Goal: Use online tool/utility: Utilize a website feature to perform a specific function

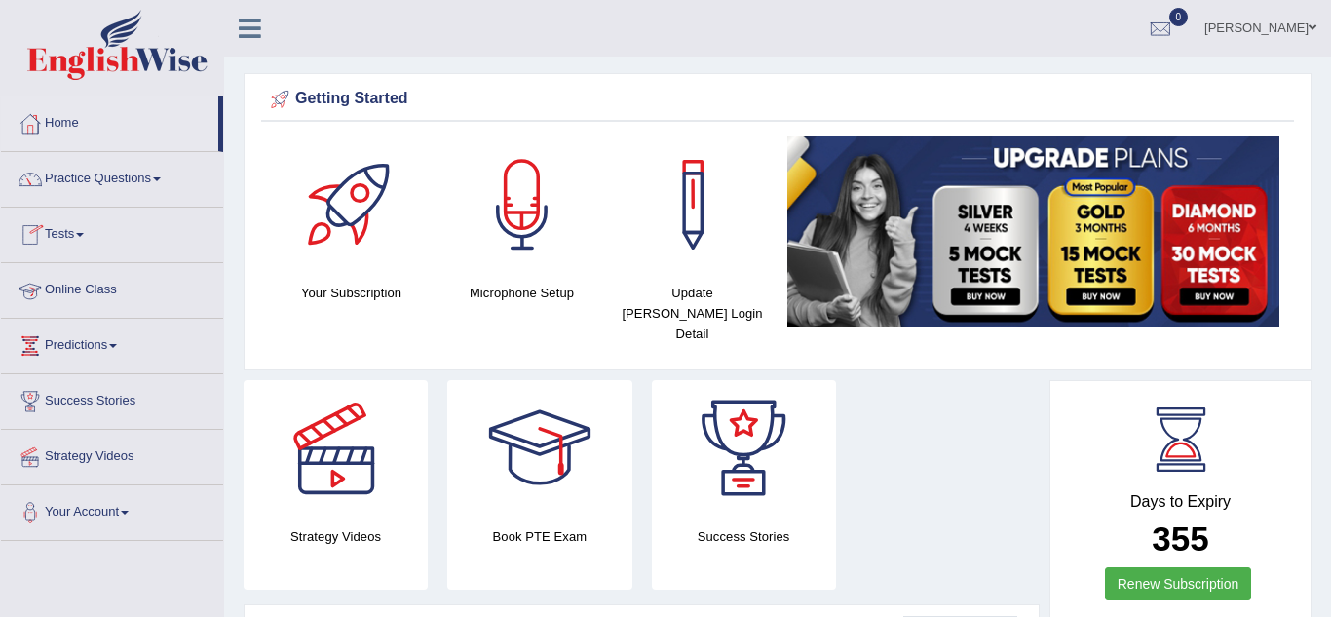
click at [100, 287] on link "Online Class" at bounding box center [112, 287] width 222 height 49
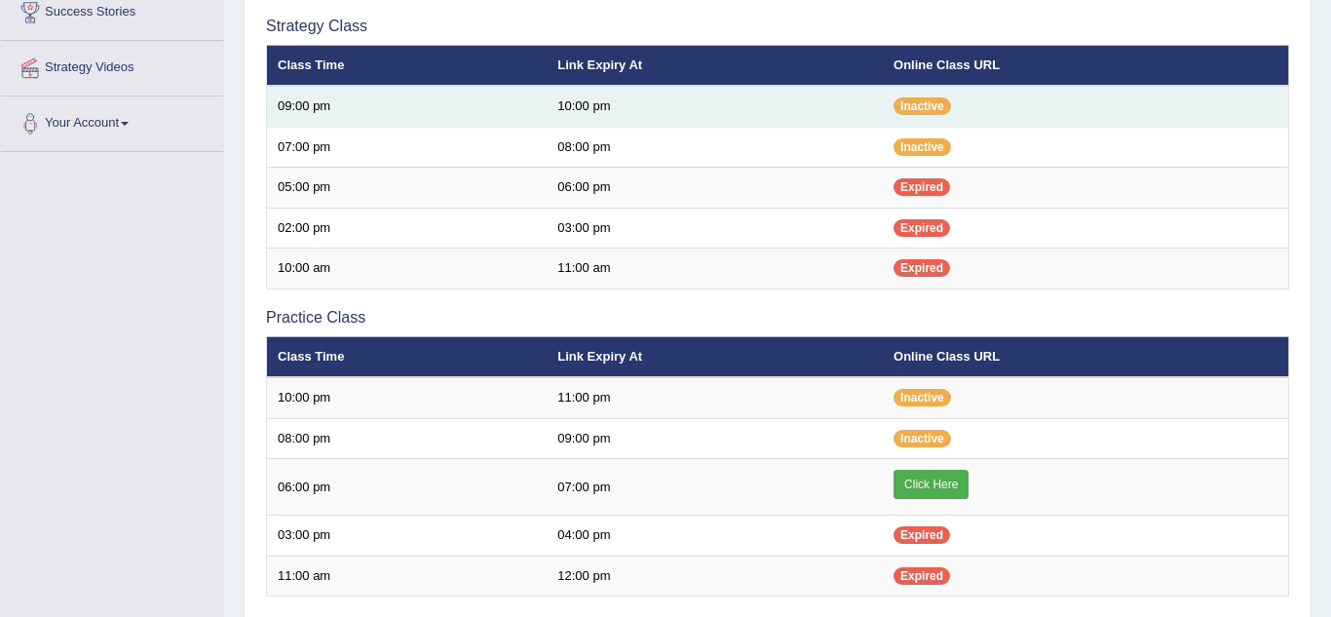
scroll to position [394, 0]
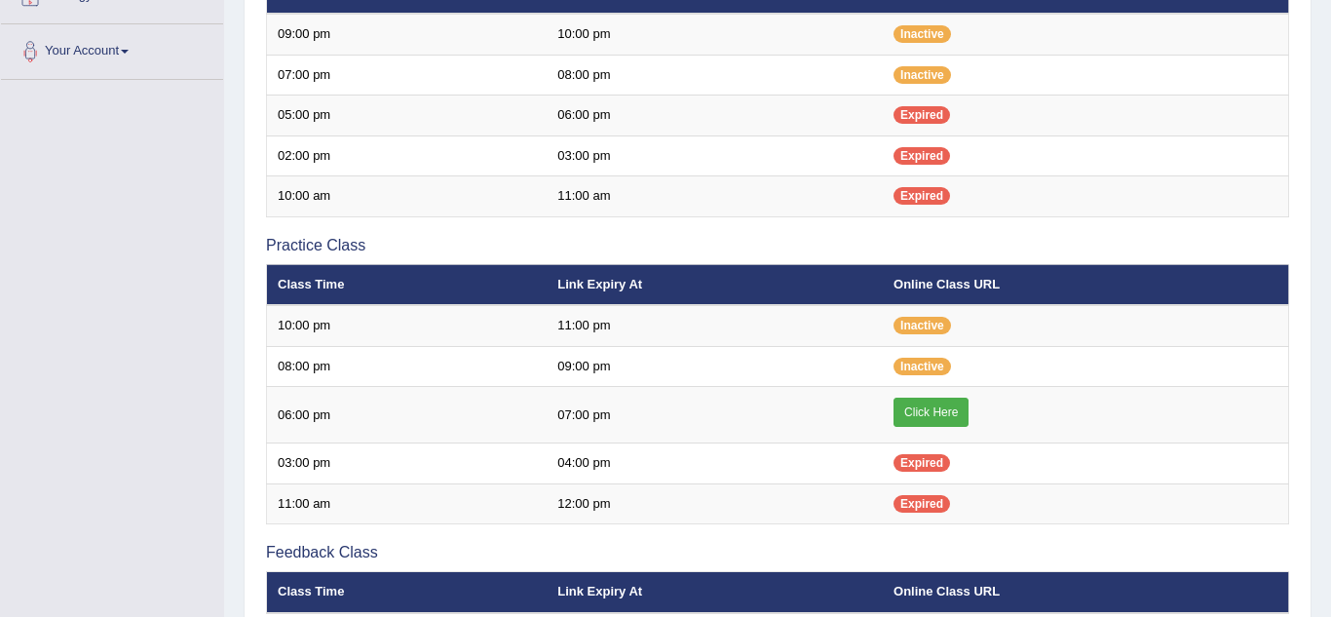
scroll to position [394, 0]
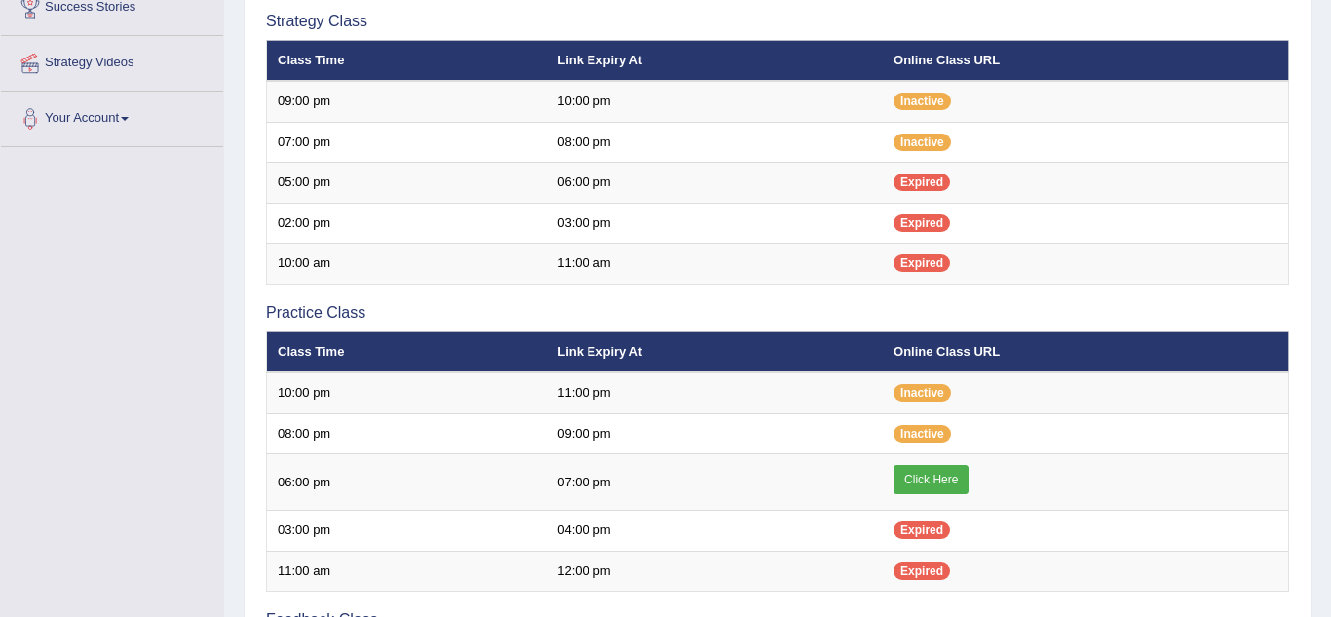
scroll to position [734, 0]
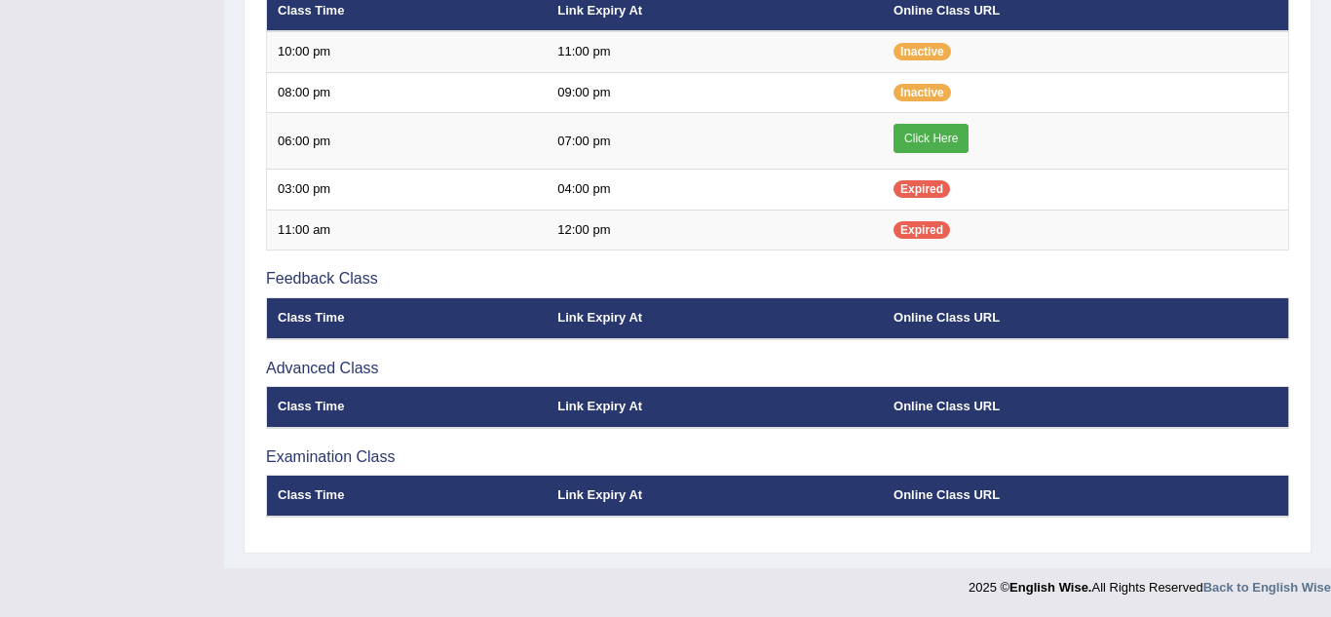
scroll to position [713, 0]
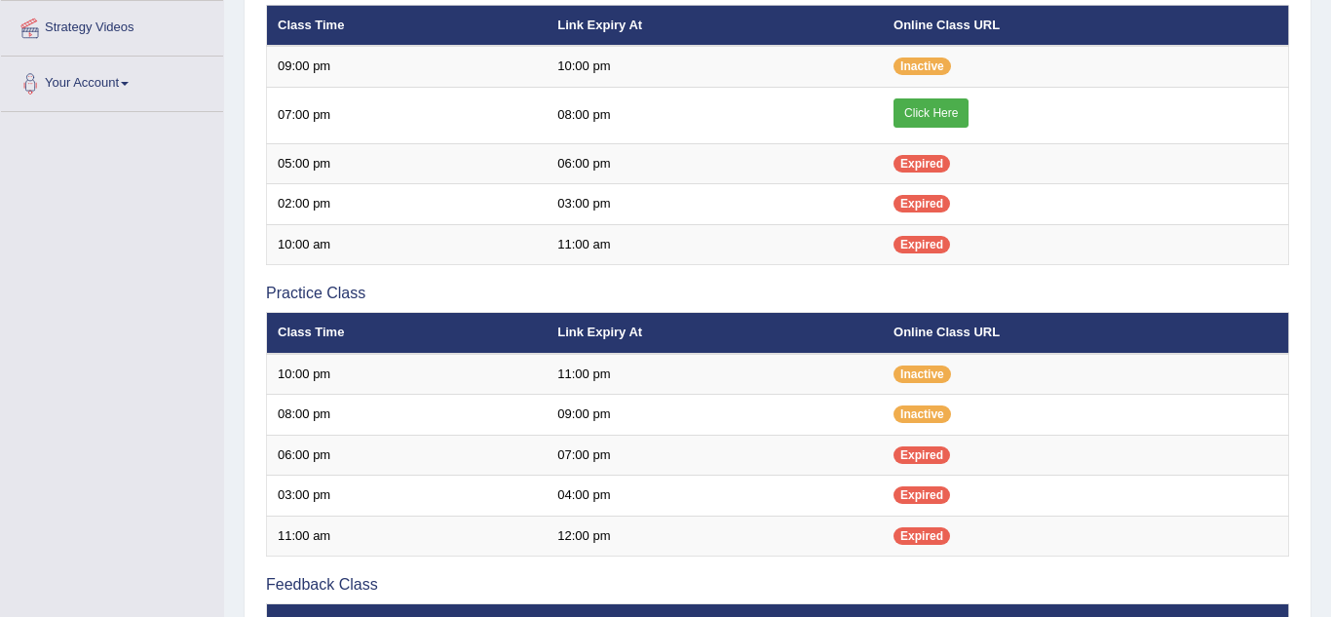
scroll to position [415, 0]
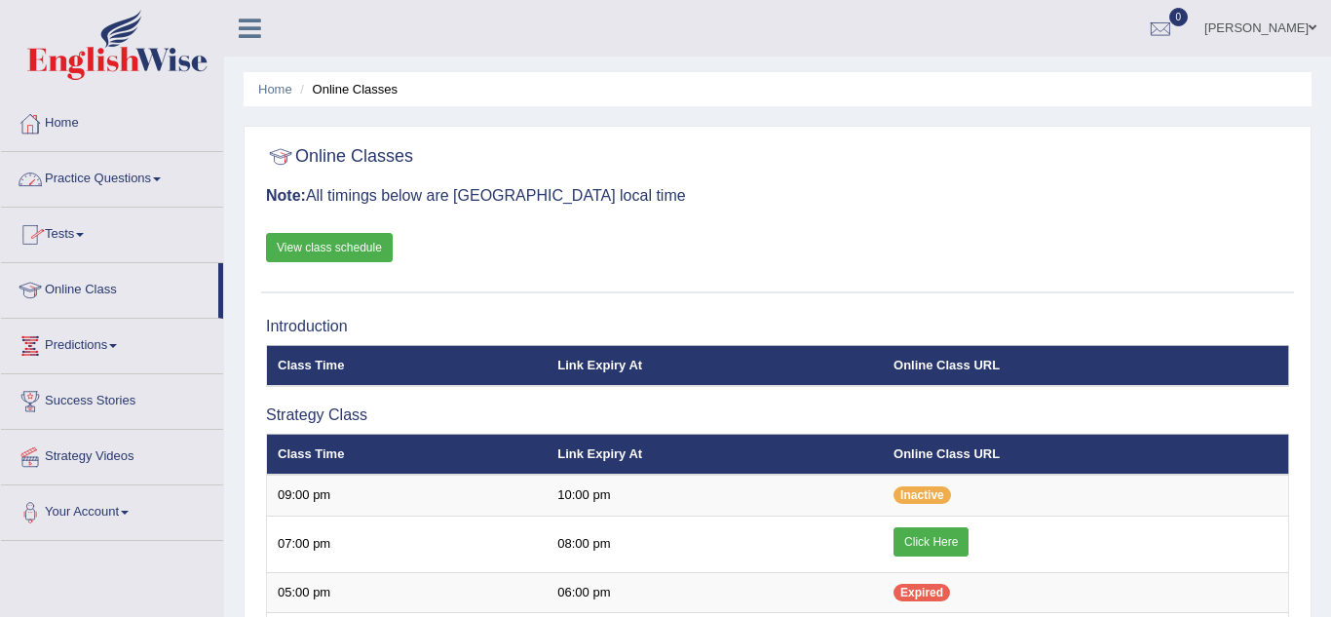
click at [69, 130] on link "Home" at bounding box center [112, 120] width 222 height 49
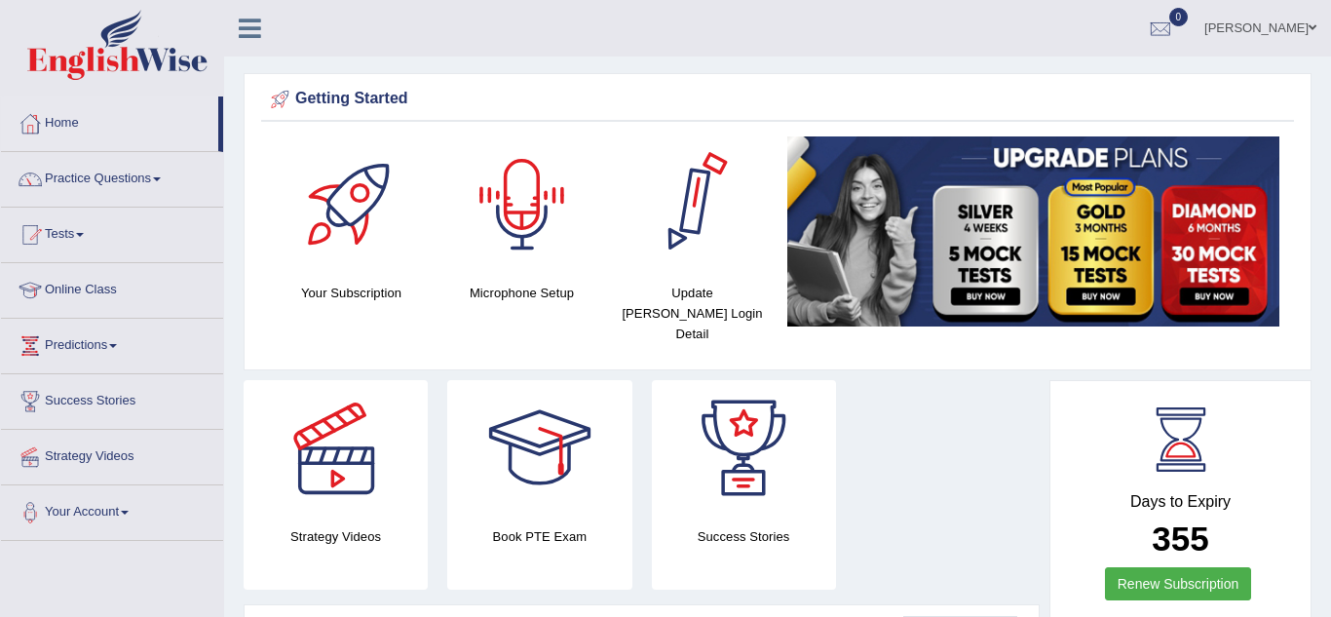
click at [524, 207] on div at bounding box center [522, 204] width 136 height 136
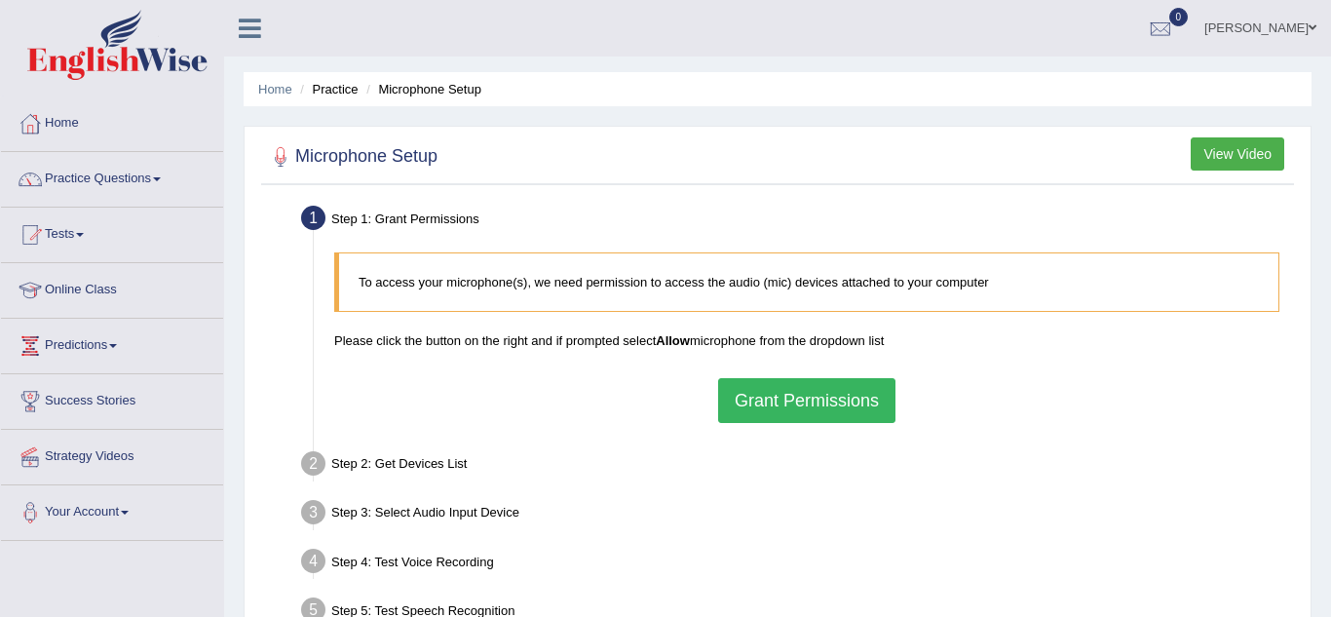
click at [809, 406] on button "Grant Permissions" at bounding box center [806, 400] width 177 height 45
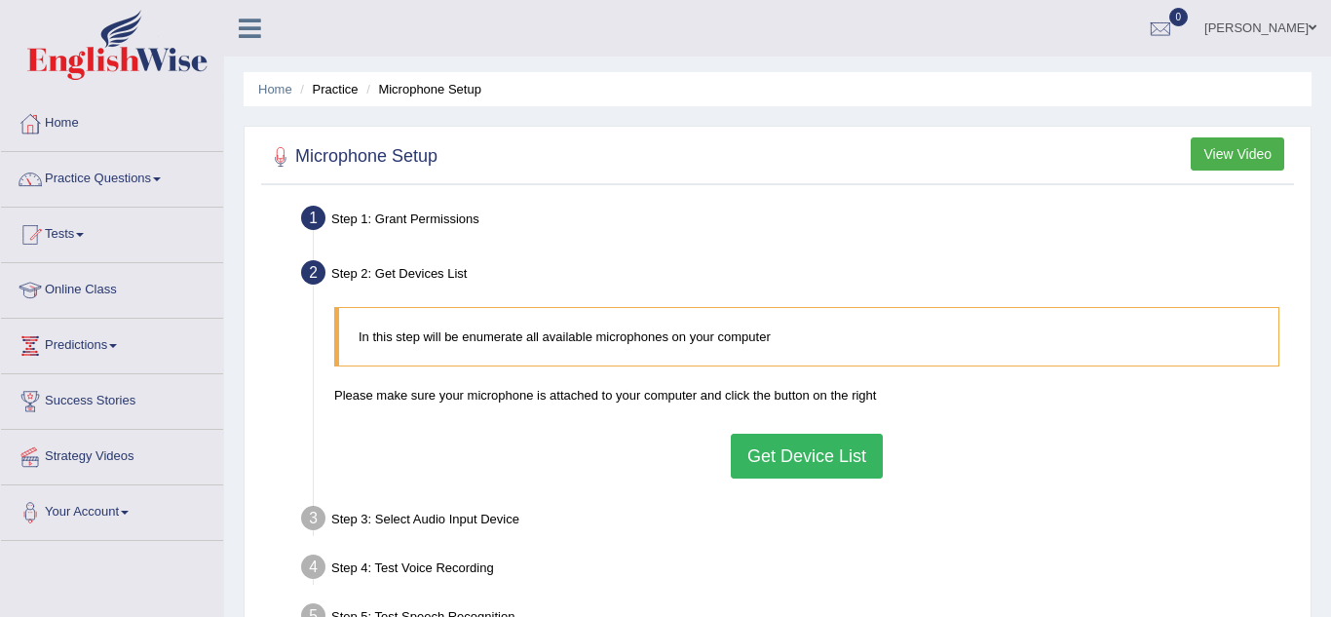
click at [740, 448] on button "Get Device List" at bounding box center [807, 455] width 152 height 45
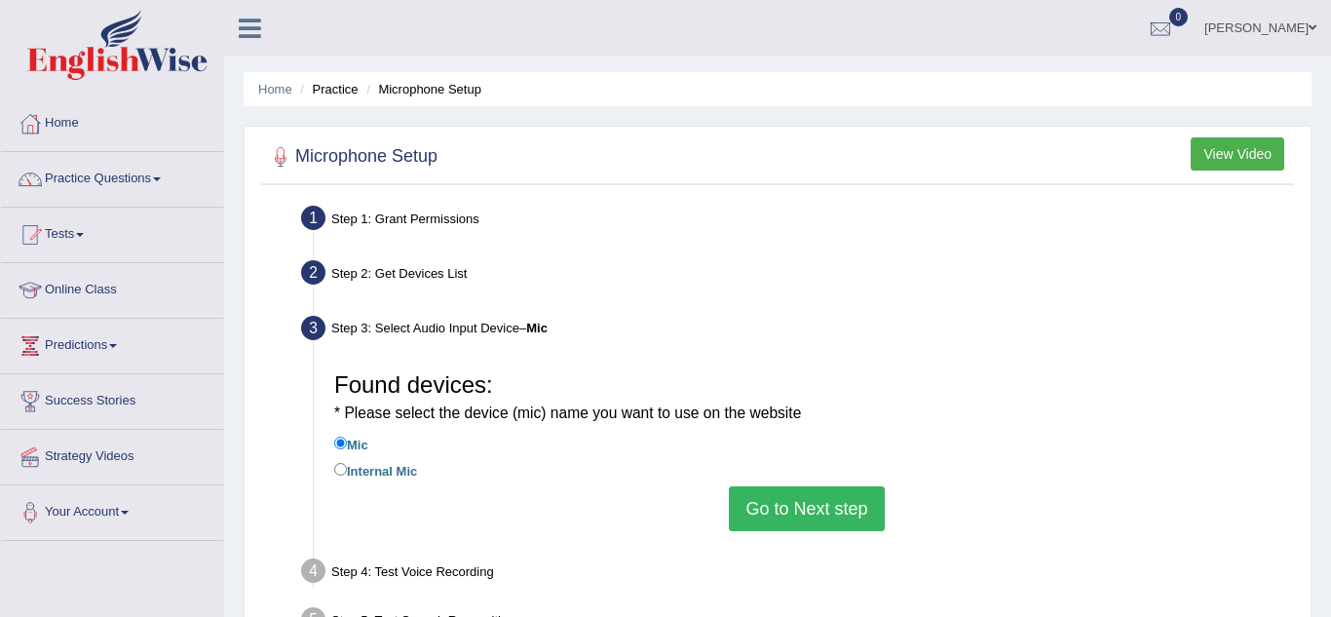
click at [796, 507] on button "Go to Next step" at bounding box center [806, 508] width 155 height 45
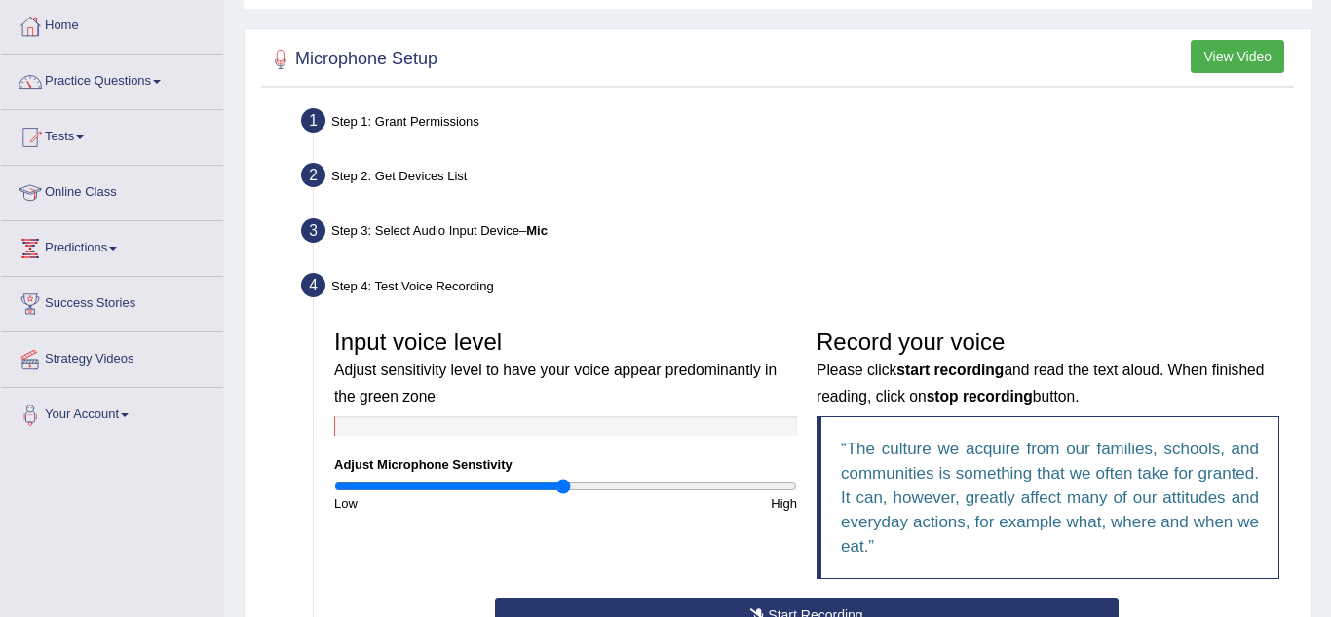
scroll to position [96, 0]
click at [316, 225] on li "Step 3: Select Audio Input Device – Mic Found devices: * Please select the devi…" at bounding box center [797, 234] width 984 height 43
click at [534, 232] on b "Mic" at bounding box center [536, 231] width 21 height 15
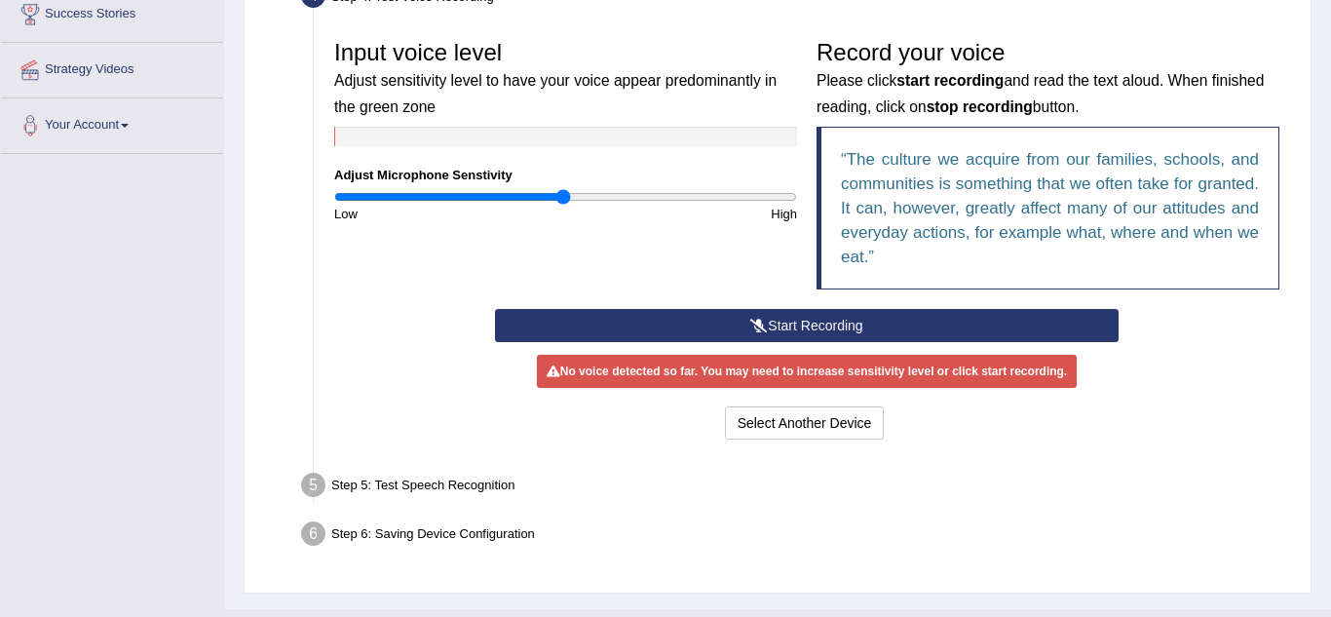
scroll to position [382, 0]
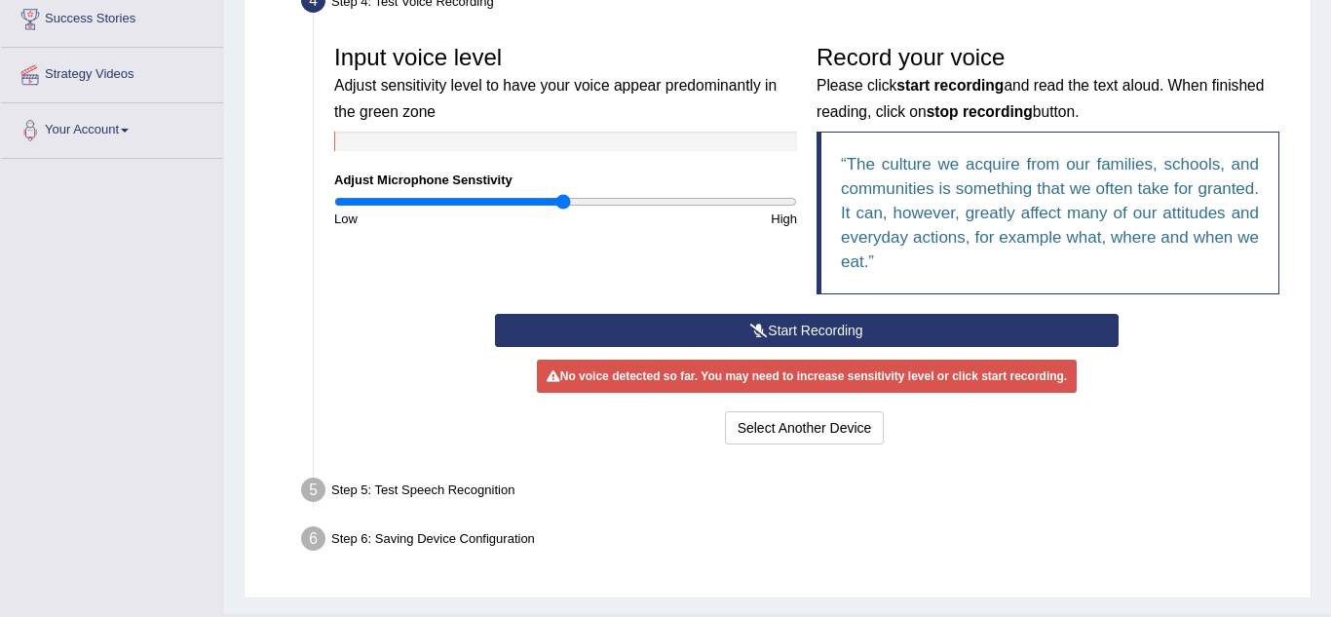
click at [757, 325] on icon at bounding box center [759, 330] width 18 height 14
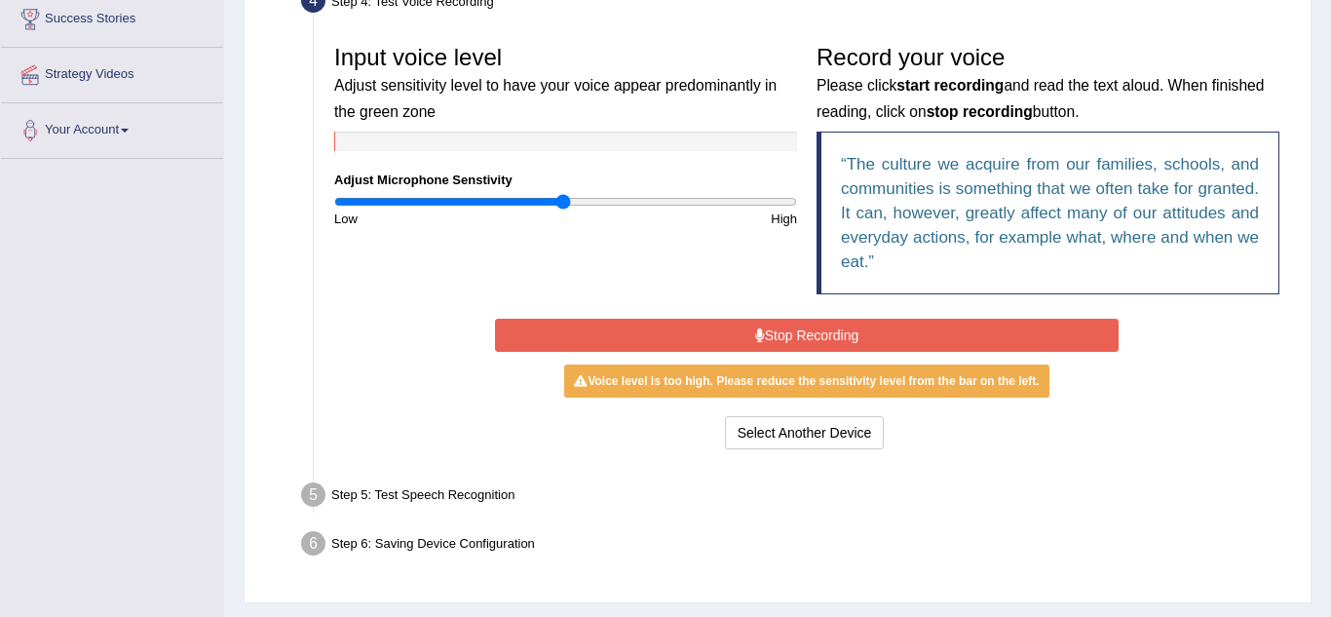
click at [757, 325] on button "Stop Recording" at bounding box center [806, 335] width 623 height 33
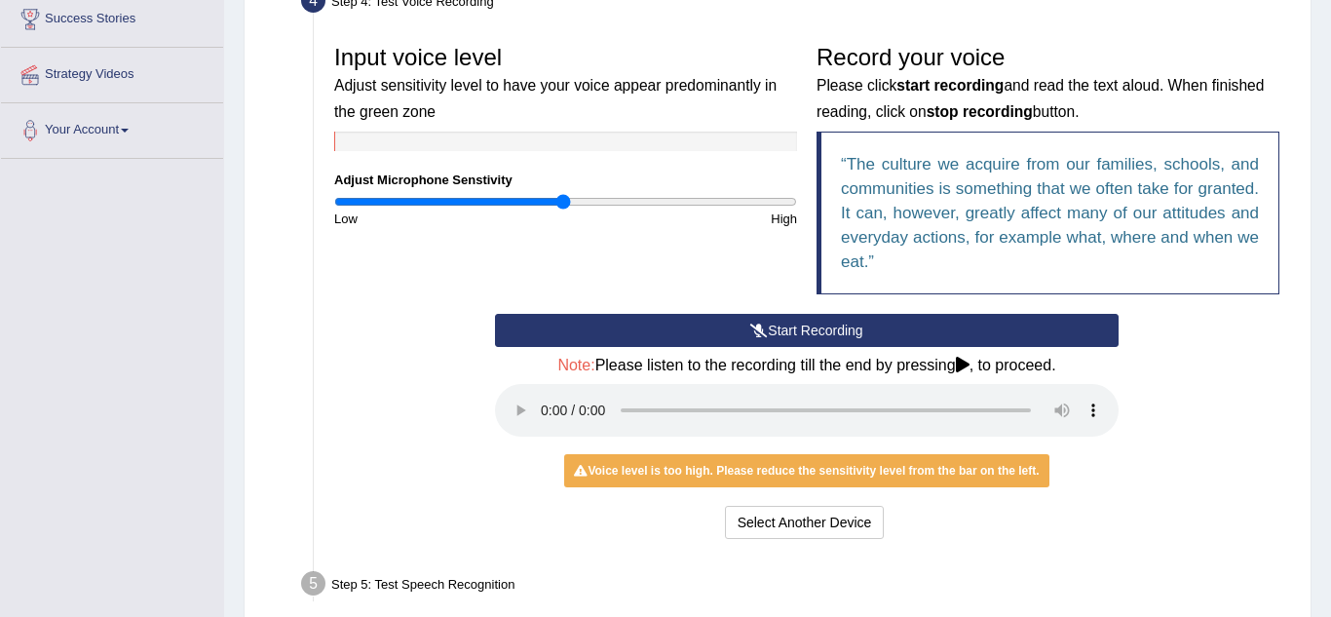
click at [965, 366] on icon at bounding box center [963, 365] width 14 height 16
click at [490, 197] on input "range" at bounding box center [565, 202] width 463 height 16
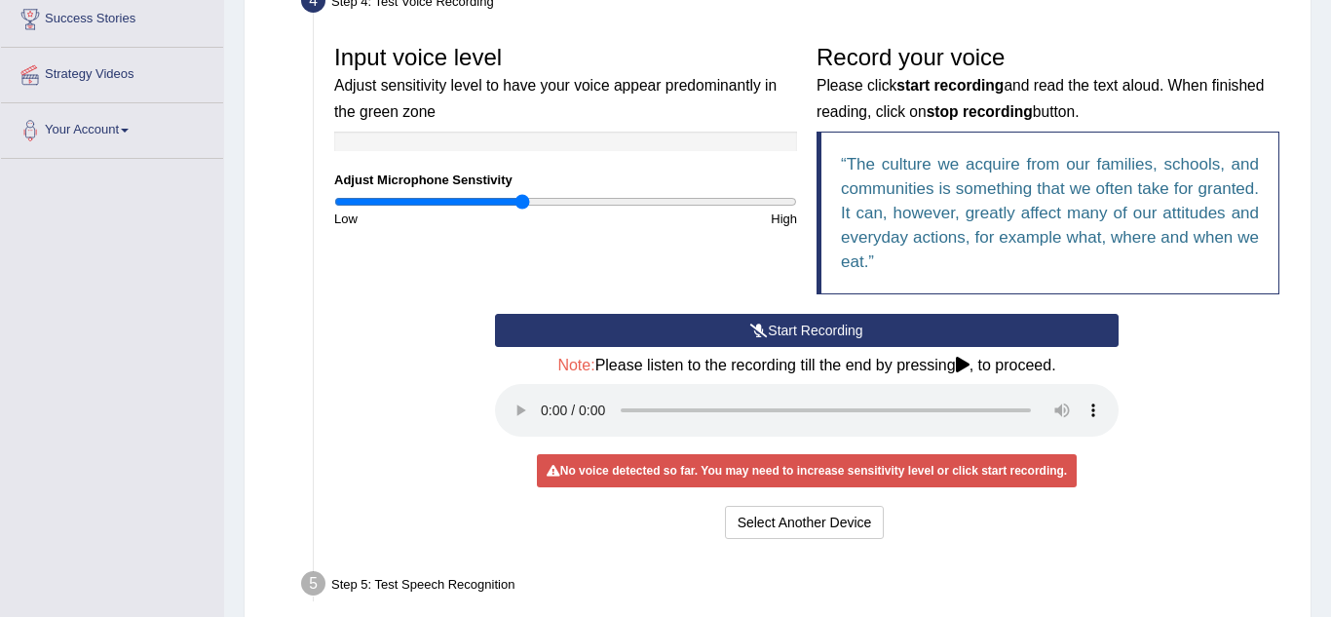
click at [524, 196] on input "range" at bounding box center [565, 202] width 463 height 16
type input "0.98"
click at [558, 204] on input "range" at bounding box center [565, 202] width 463 height 16
click at [790, 506] on button "Select Another Device" at bounding box center [805, 522] width 160 height 33
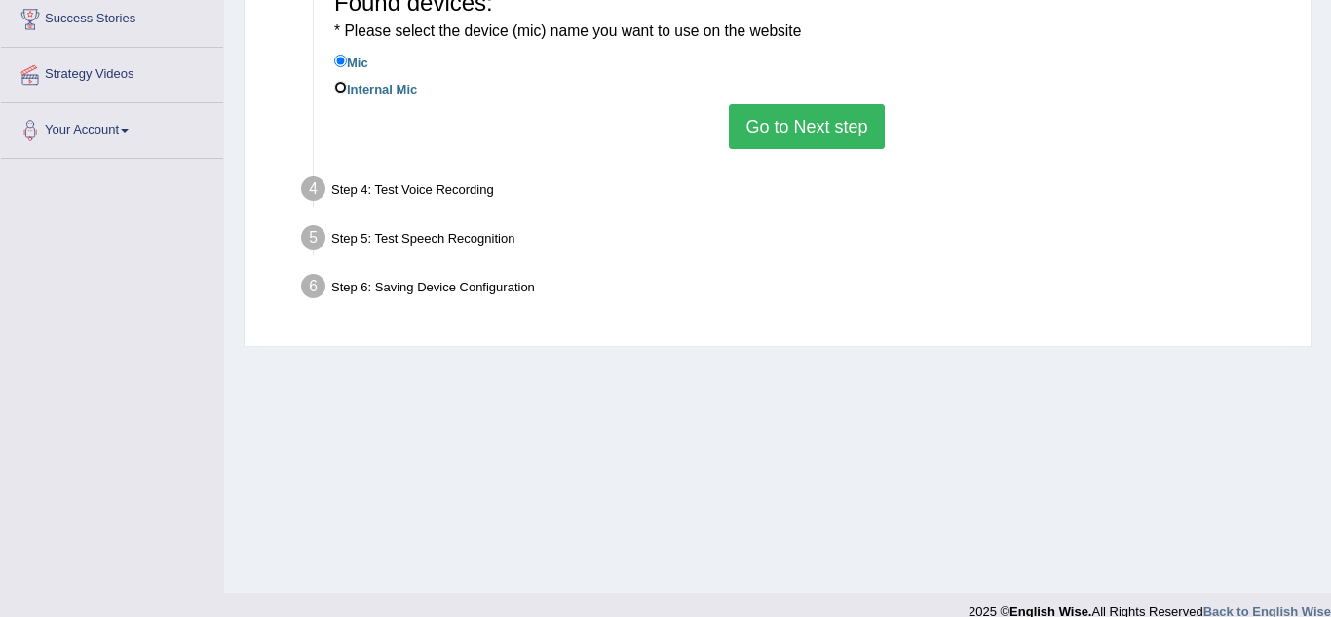
click at [340, 88] on input "Internal Mic" at bounding box center [340, 87] width 13 height 13
radio input "true"
click at [340, 58] on input "Mic" at bounding box center [340, 61] width 13 height 13
radio input "true"
click at [746, 107] on button "Go to Next step" at bounding box center [806, 126] width 155 height 45
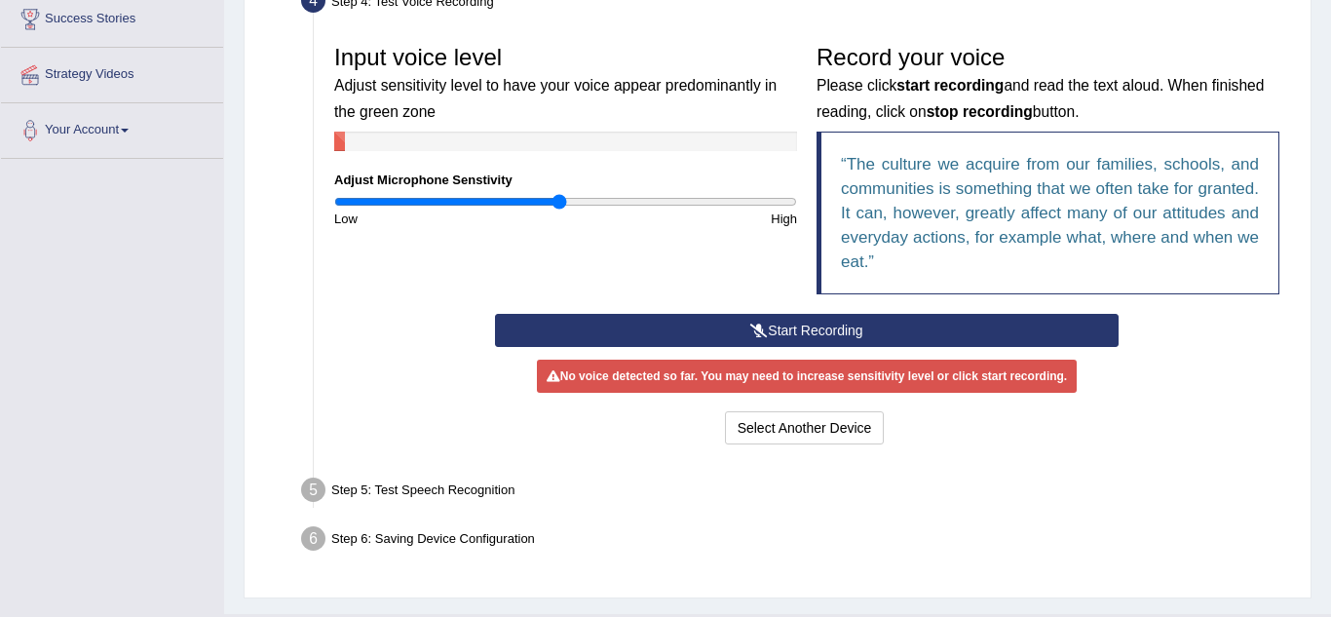
click at [830, 325] on button "Start Recording" at bounding box center [806, 330] width 623 height 33
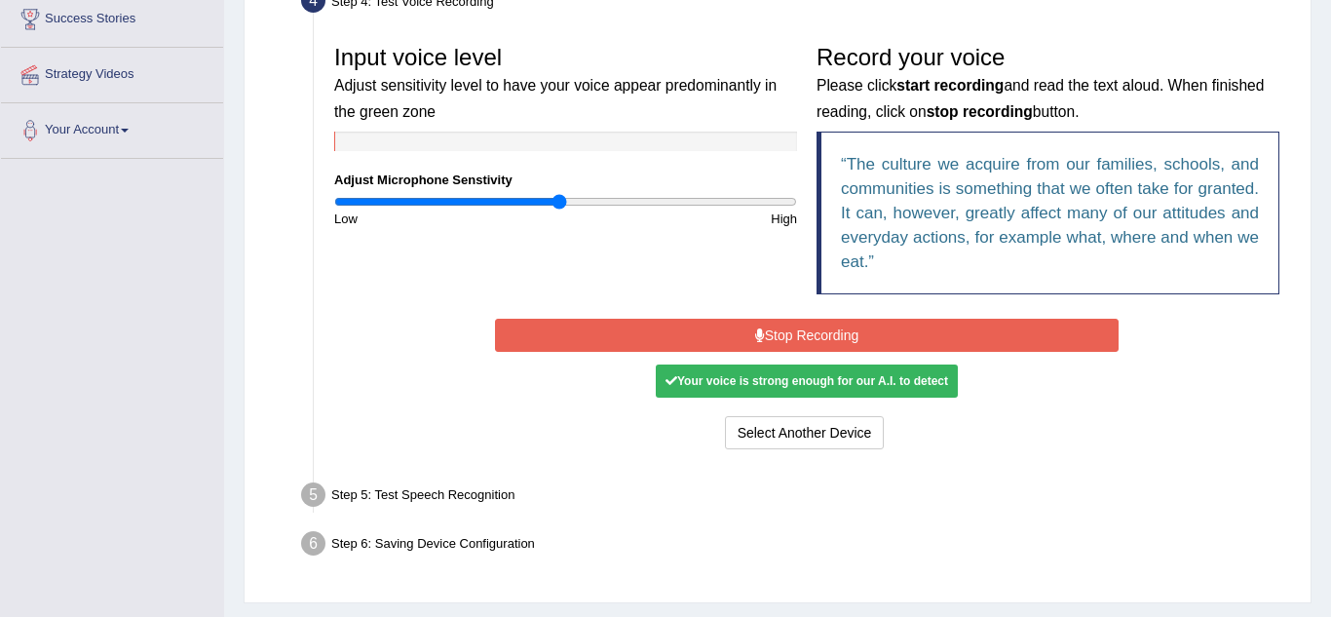
click at [830, 325] on button "Stop Recording" at bounding box center [806, 335] width 623 height 33
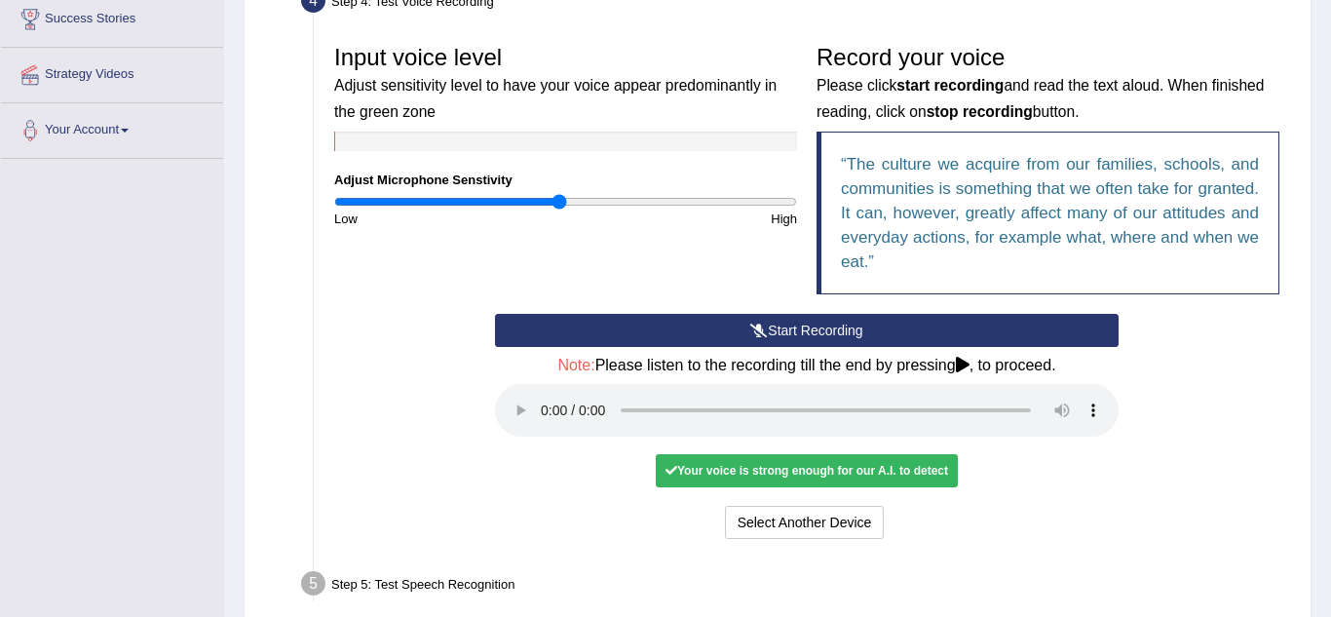
click at [698, 464] on div "Your voice is strong enough for our A.I. to detect" at bounding box center [807, 470] width 302 height 33
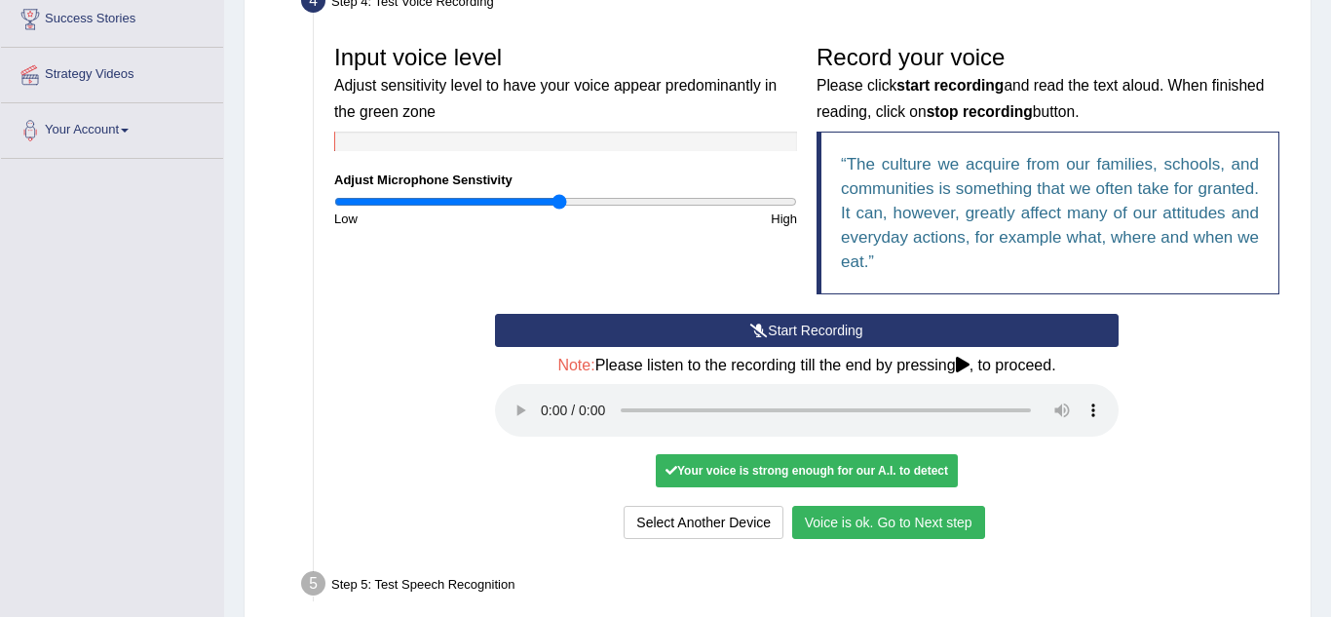
click at [841, 517] on button "Voice is ok. Go to Next step" at bounding box center [888, 522] width 193 height 33
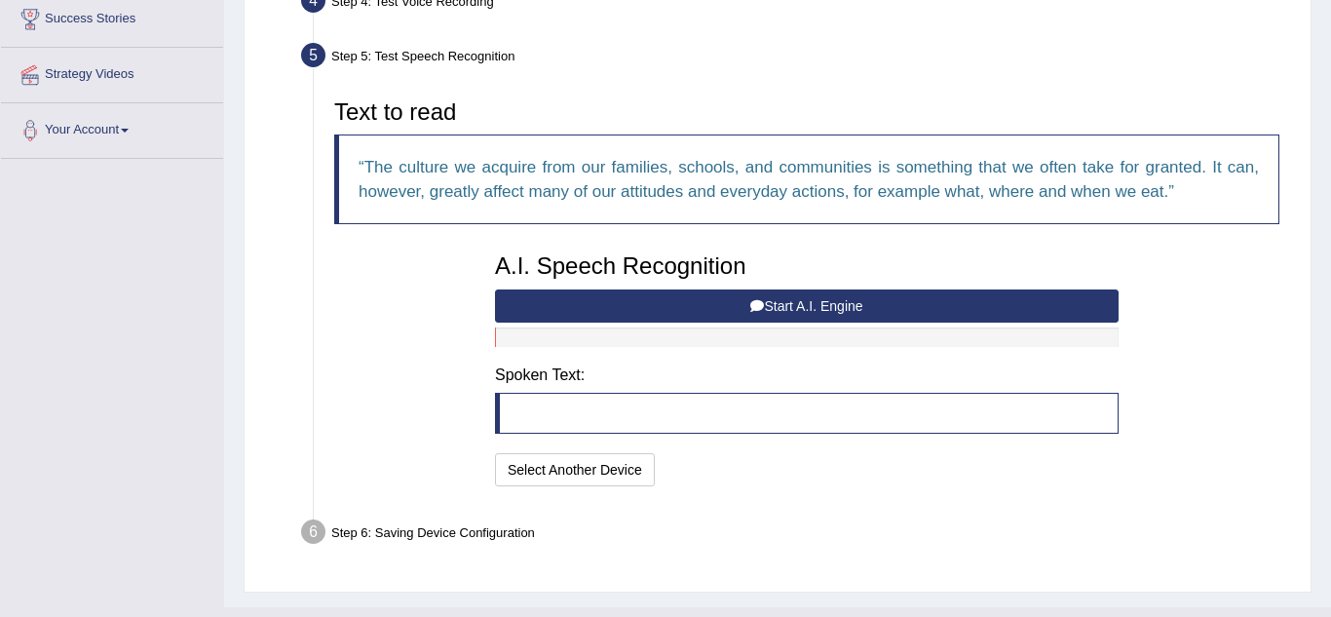
click at [617, 407] on blockquote at bounding box center [806, 413] width 623 height 41
click at [773, 300] on button "Start A.I. Engine" at bounding box center [806, 305] width 623 height 33
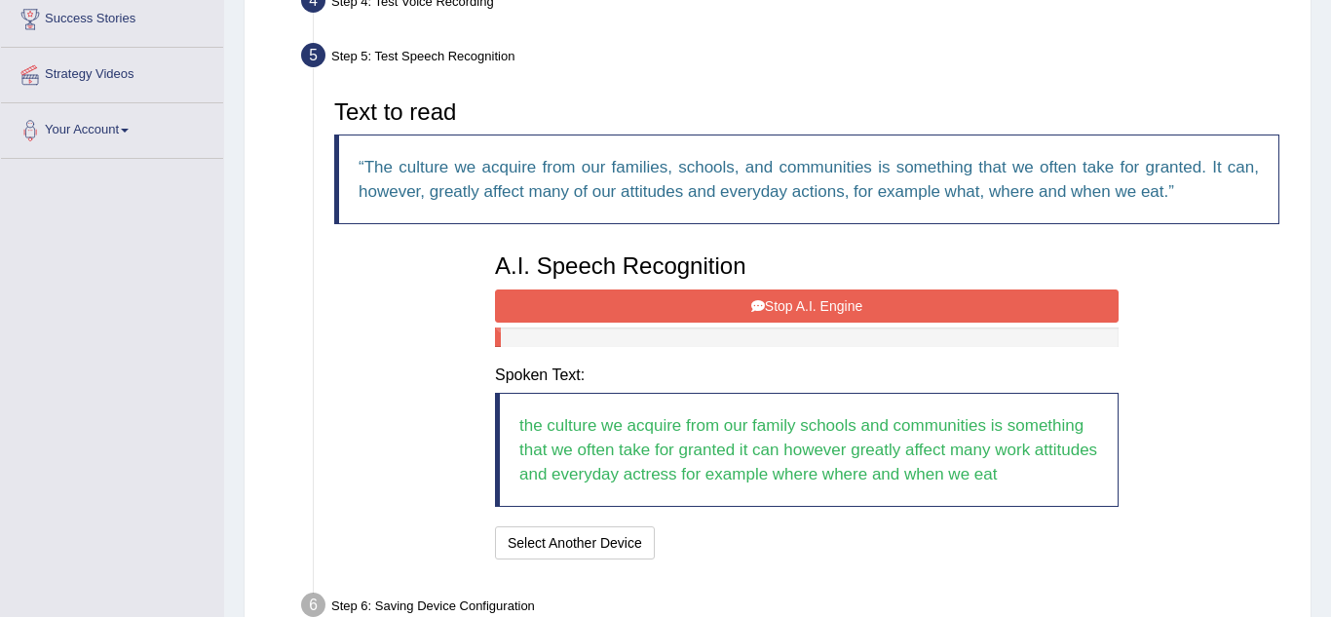
scroll to position [494, 0]
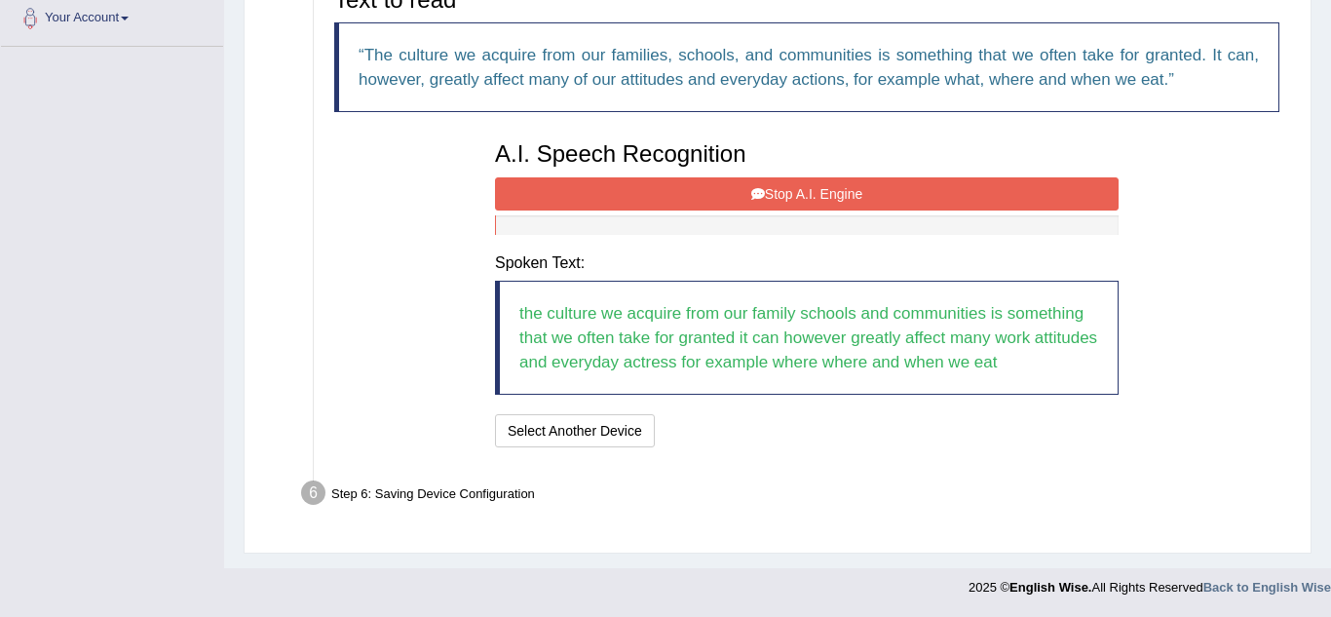
click at [804, 192] on button "Stop A.I. Engine" at bounding box center [806, 193] width 623 height 33
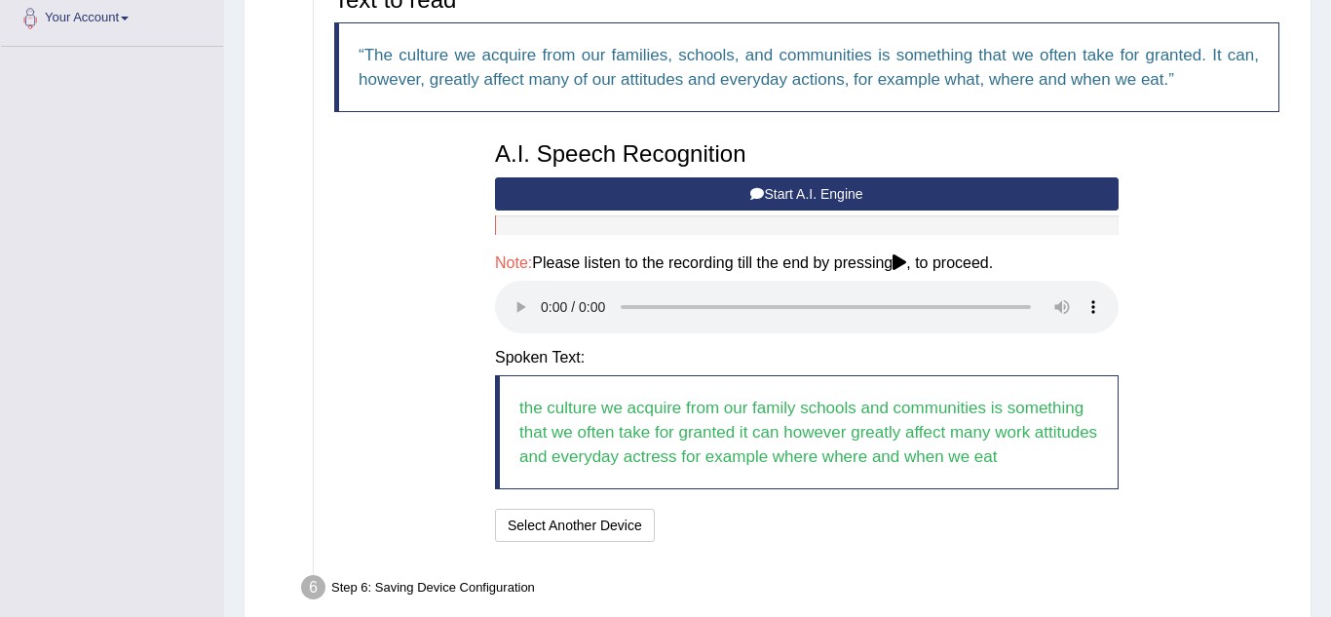
click at [906, 260] on icon at bounding box center [899, 262] width 14 height 16
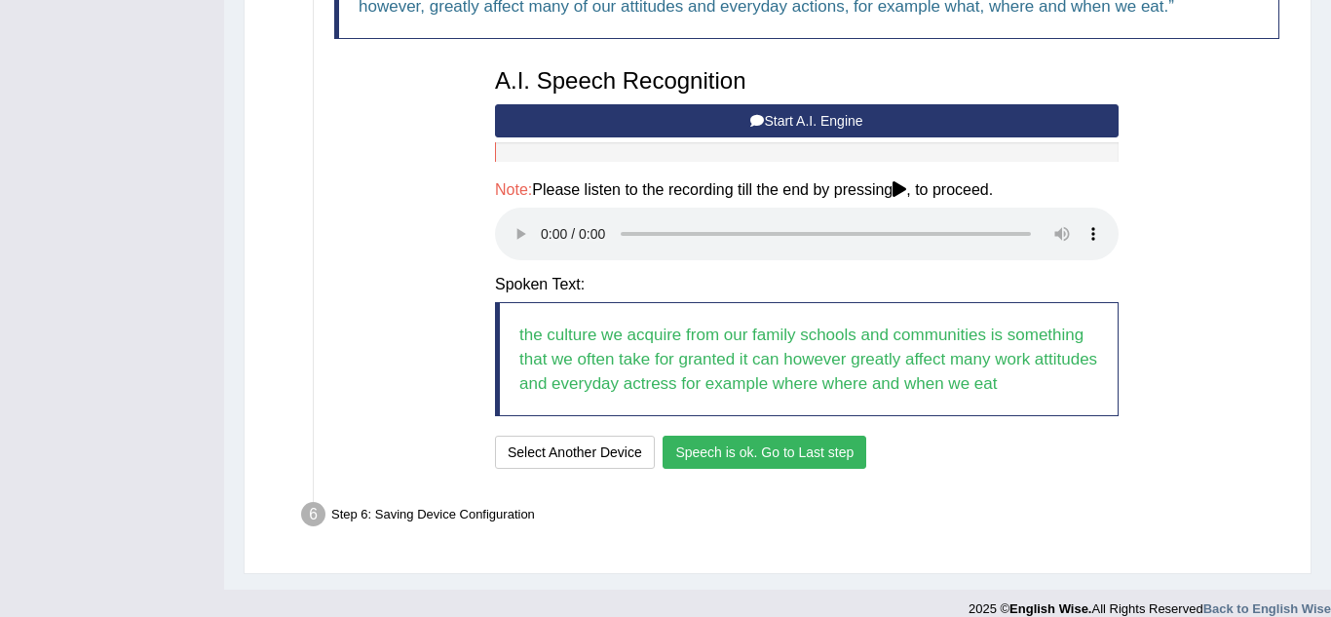
scroll to position [588, 0]
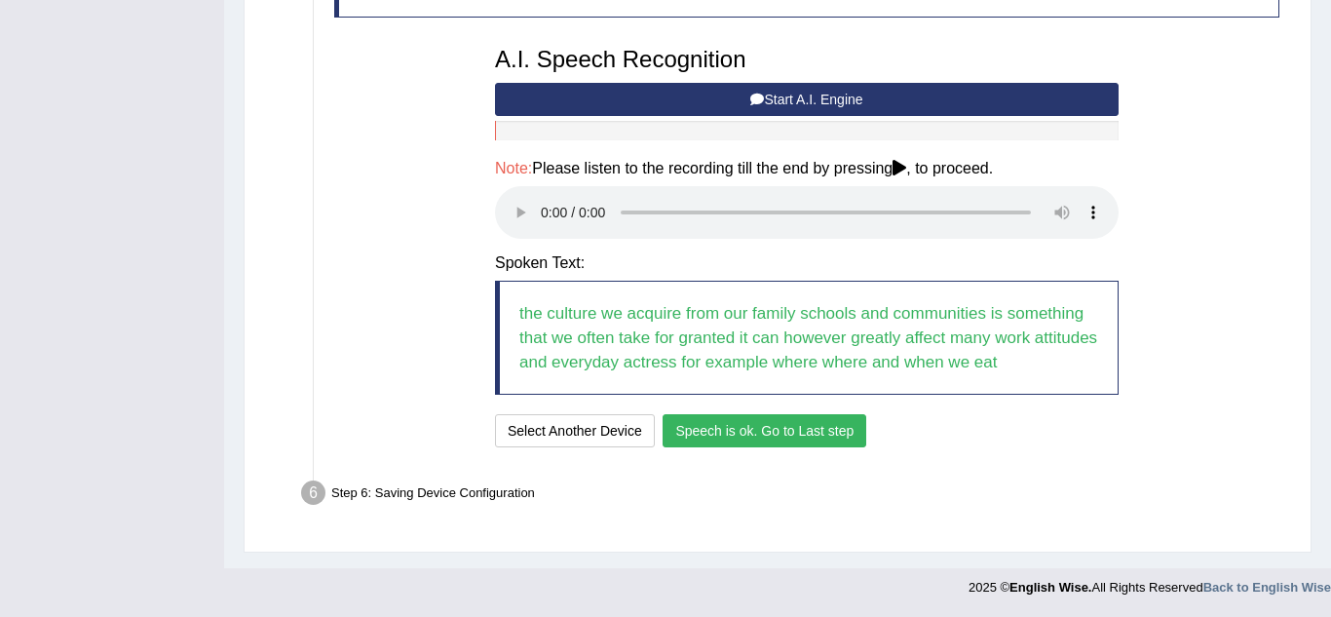
click at [778, 428] on button "Speech is ok. Go to Last step" at bounding box center [764, 430] width 204 height 33
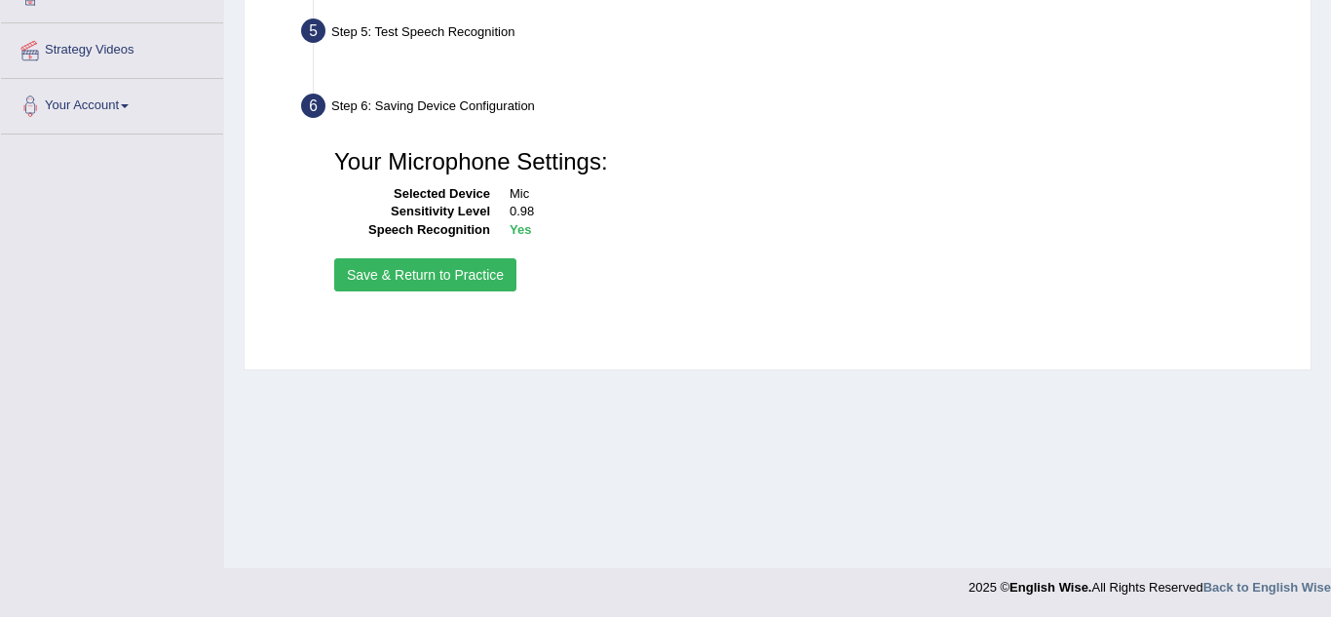
scroll to position [406, 0]
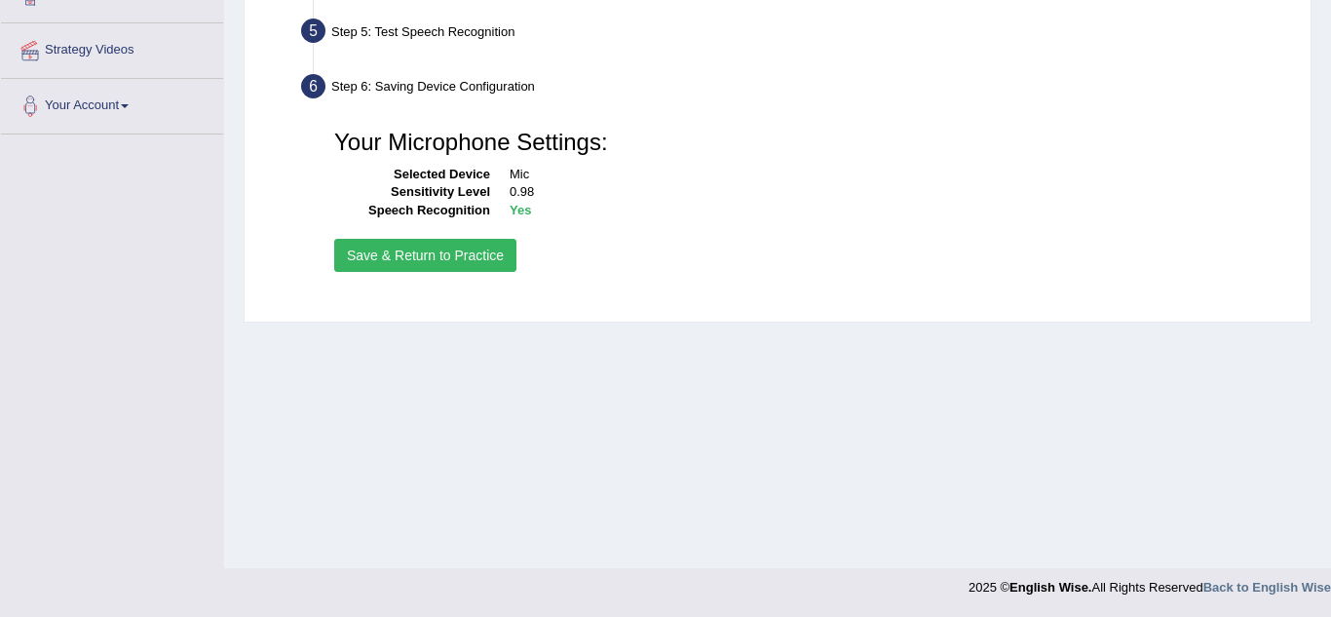
click at [484, 252] on button "Save & Return to Practice" at bounding box center [425, 255] width 182 height 33
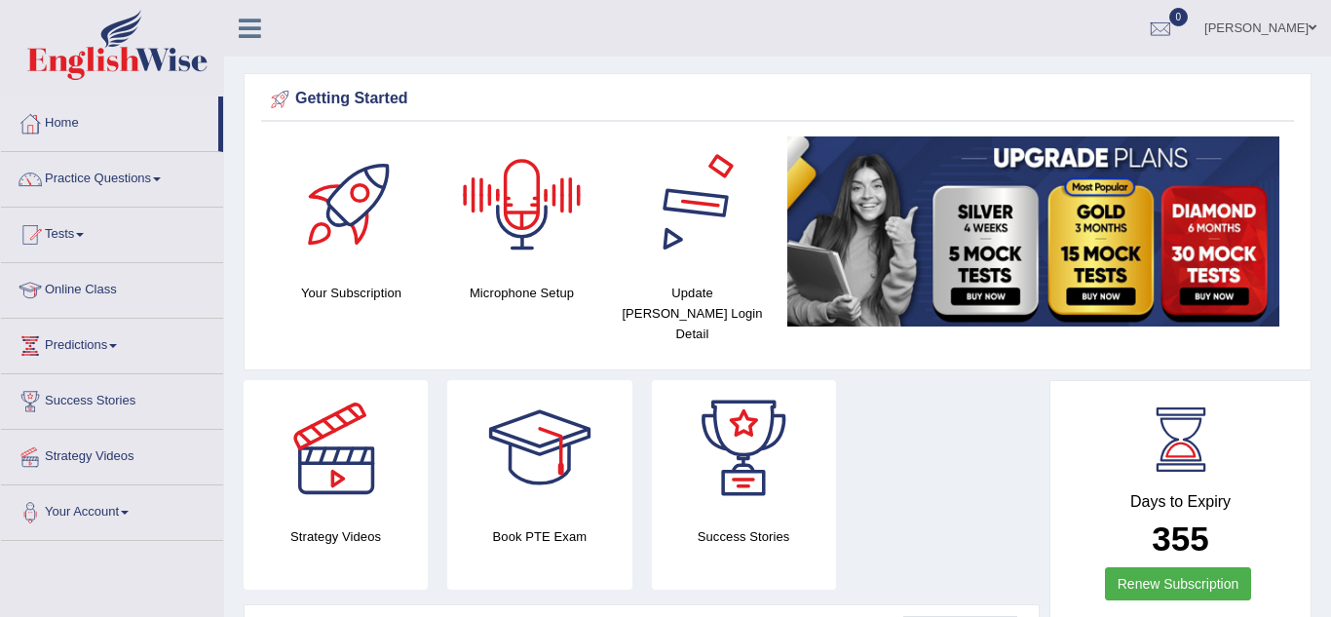
click at [693, 225] on div at bounding box center [692, 204] width 136 height 136
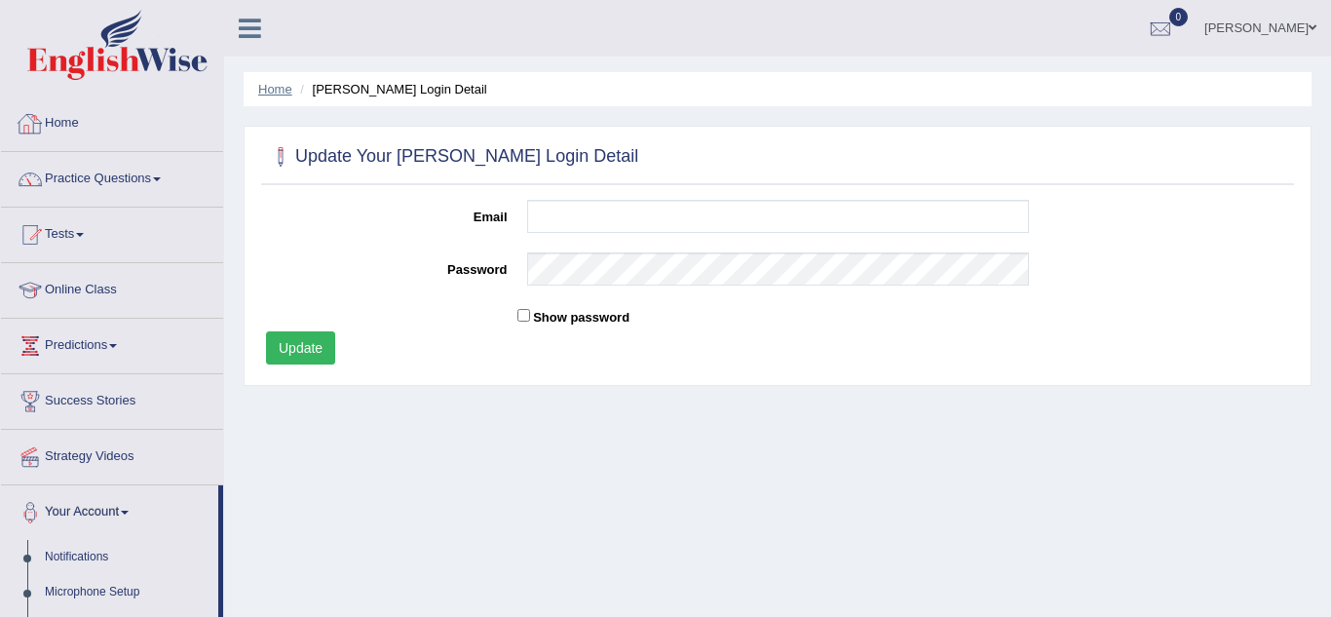
click at [278, 87] on link "Home" at bounding box center [275, 89] width 34 height 15
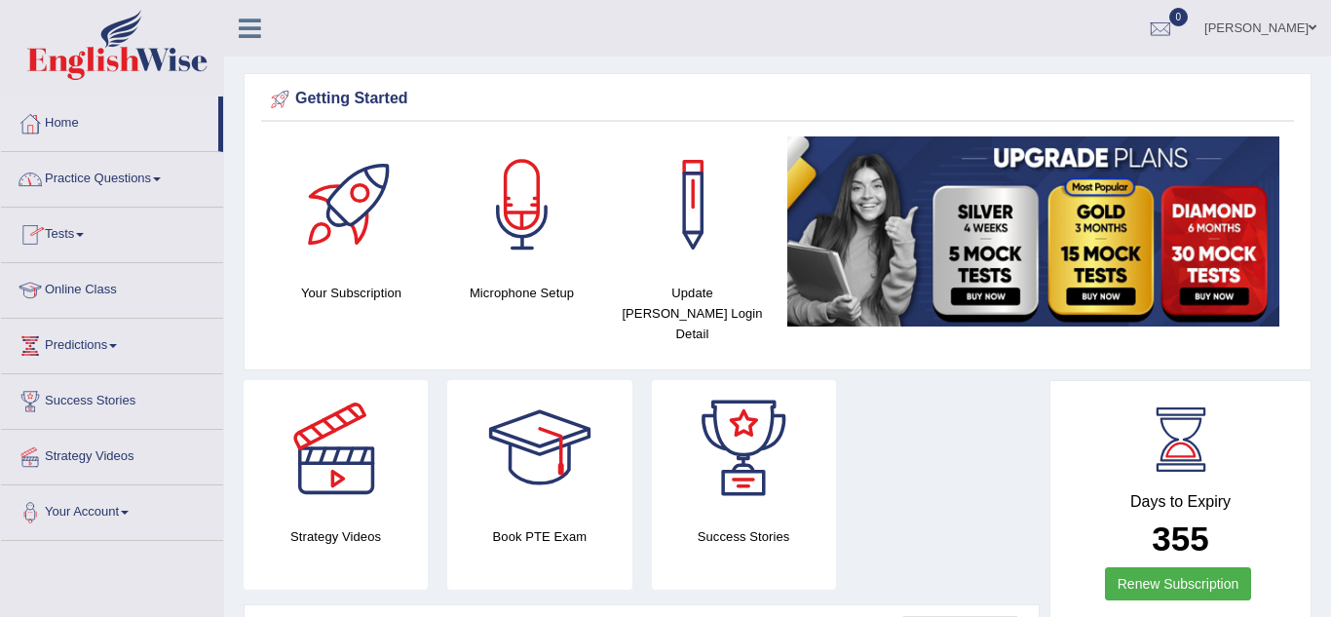
click at [82, 172] on link "Practice Questions" at bounding box center [112, 176] width 222 height 49
